Goal: Task Accomplishment & Management: Manage account settings

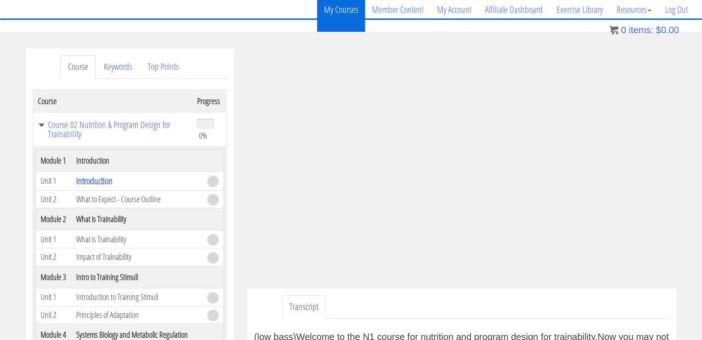
click at [327, 10] on link "My Courses" at bounding box center [341, 10] width 48 height 44
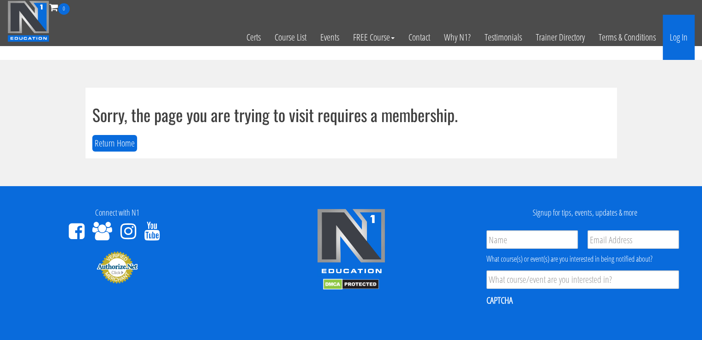
click at [678, 42] on link "Log In" at bounding box center [678, 37] width 32 height 45
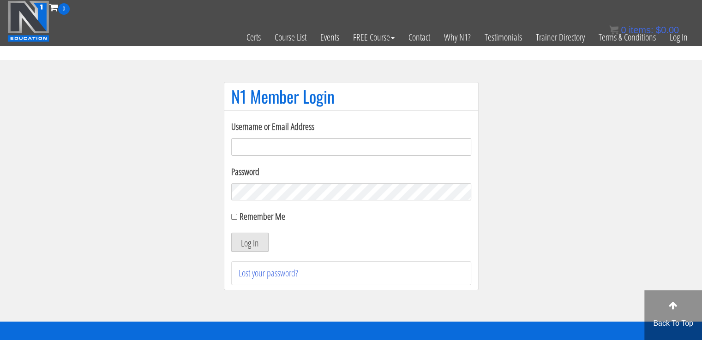
type input "singhrharsh9090@gmail.com"
click at [256, 246] on button "Log In" at bounding box center [249, 242] width 37 height 19
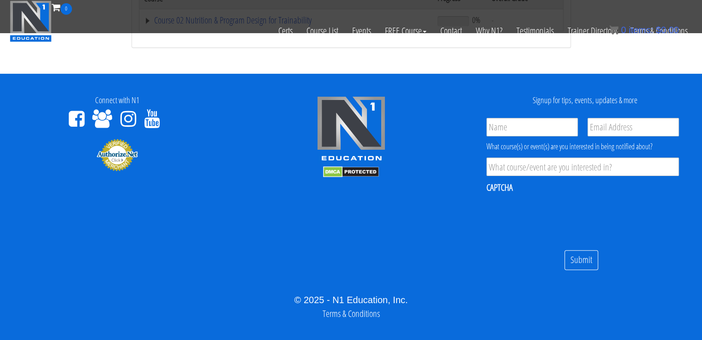
scroll to position [255, 0]
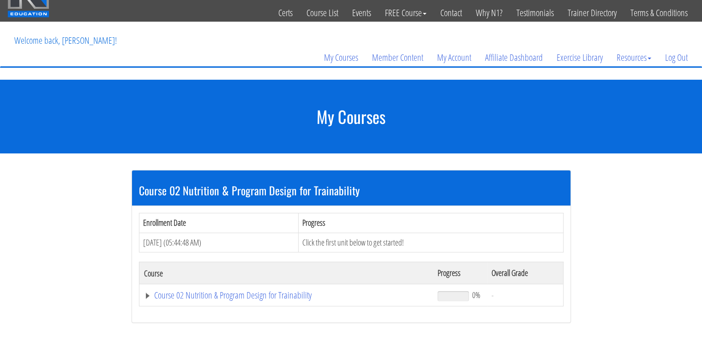
scroll to position [20, 0]
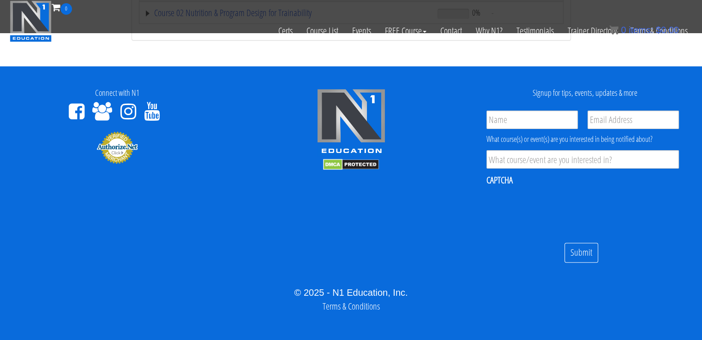
scroll to position [255, 0]
